Goal: Transaction & Acquisition: Purchase product/service

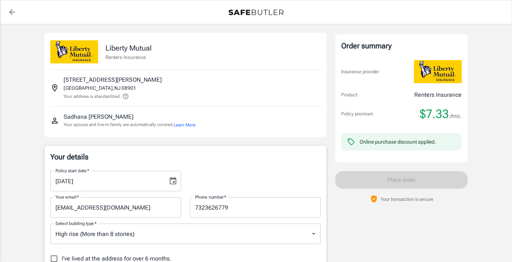
select select "NJ"
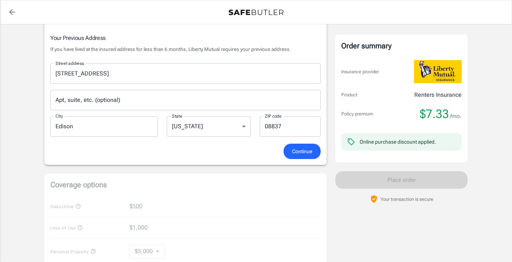
scroll to position [314, 0]
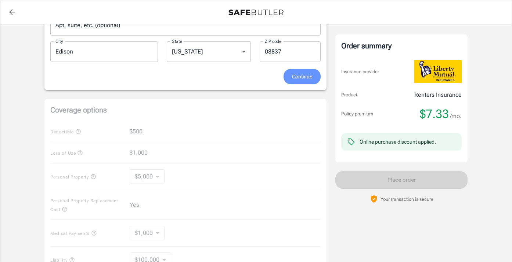
click at [307, 82] on button "Continue" at bounding box center [301, 77] width 37 height 16
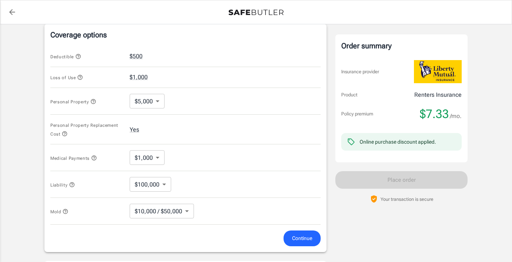
scroll to position [314, 0]
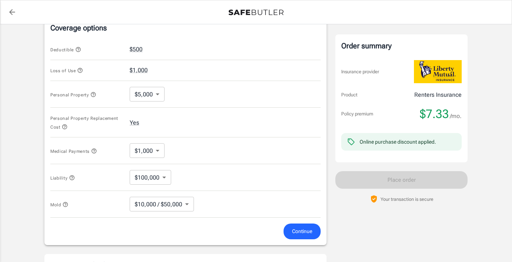
click at [146, 94] on body "Policy premium $ 7.33 /mo Liberty Mutual Renters Insurance [STREET_ADDRESS][PER…" at bounding box center [256, 60] width 512 height 748
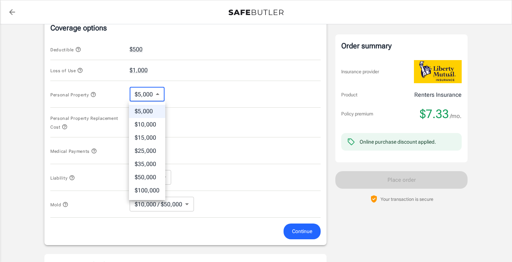
click at [178, 88] on div at bounding box center [256, 131] width 512 height 262
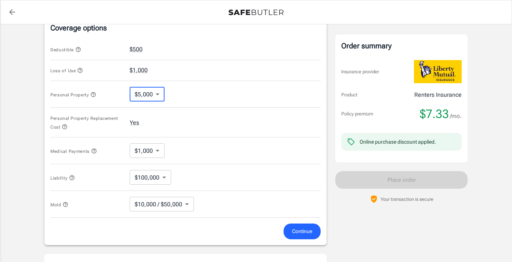
click at [150, 149] on body "Policy premium $ 7.33 /mo Liberty Mutual Renters Insurance [STREET_ADDRESS][PER…" at bounding box center [256, 60] width 512 height 748
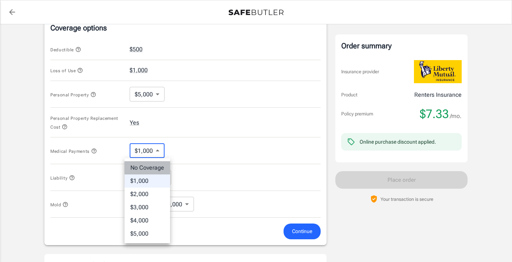
click at [158, 164] on li "No Coverage" at bounding box center [147, 168] width 46 height 13
type input "No Coverage"
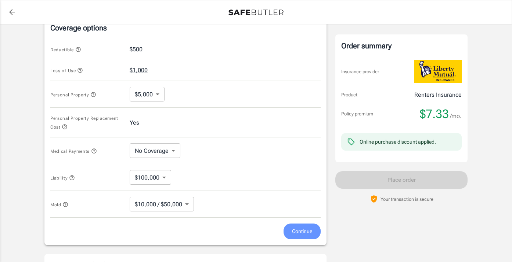
click at [306, 232] on span "Continue" at bounding box center [302, 231] width 20 height 9
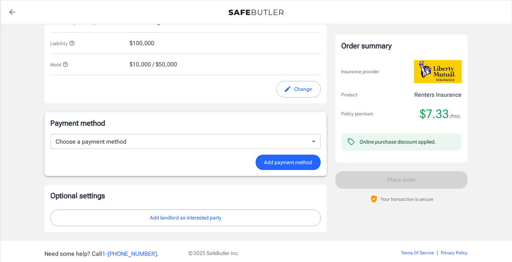
scroll to position [449, 0]
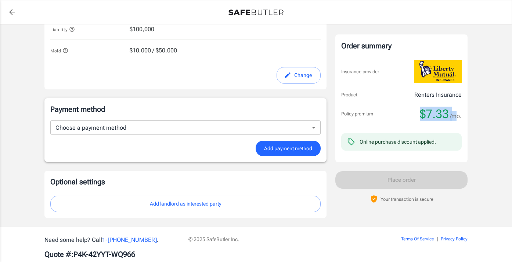
drag, startPoint x: 425, startPoint y: 114, endPoint x: 454, endPoint y: 114, distance: 29.0
click at [454, 114] on div "$7.33 /mo." at bounding box center [441, 114] width 42 height 15
